Goal: Navigation & Orientation: Find specific page/section

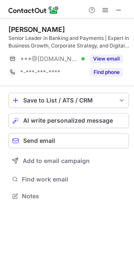
scroll to position [190, 134]
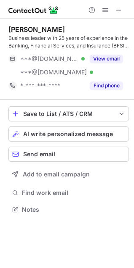
scroll to position [204, 134]
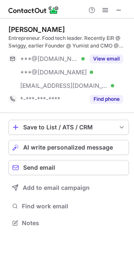
scroll to position [217, 134]
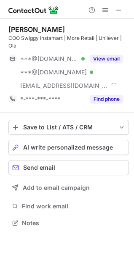
scroll to position [217, 134]
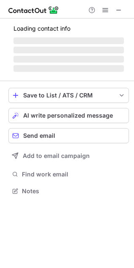
scroll to position [209, 134]
